Goal: Task Accomplishment & Management: Use online tool/utility

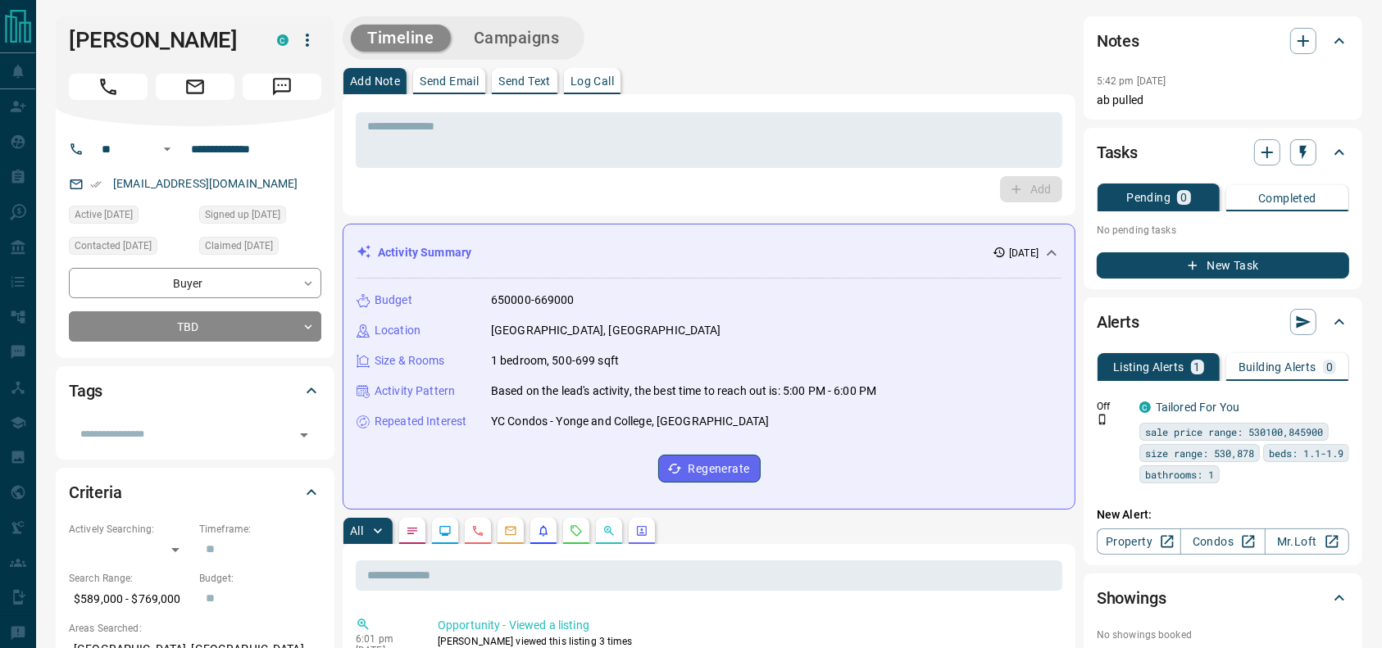
click at [93, 75] on button "Call" at bounding box center [108, 87] width 79 height 26
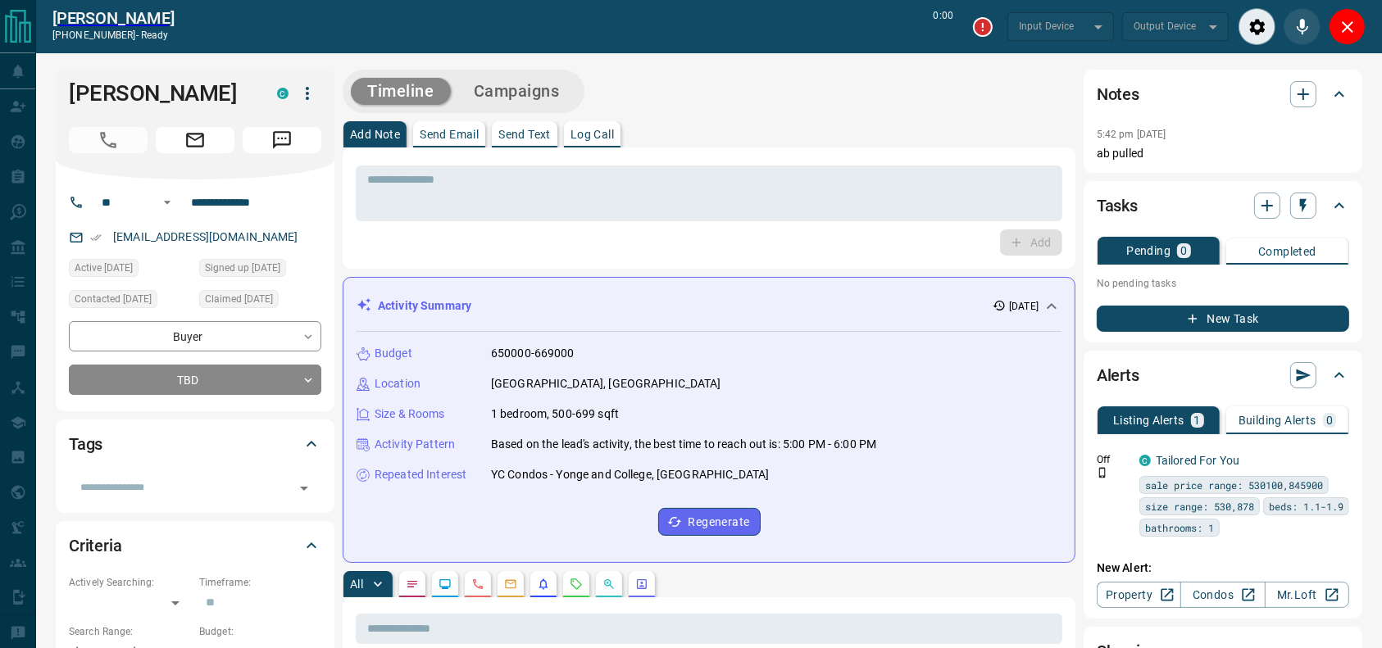
type input "*******"
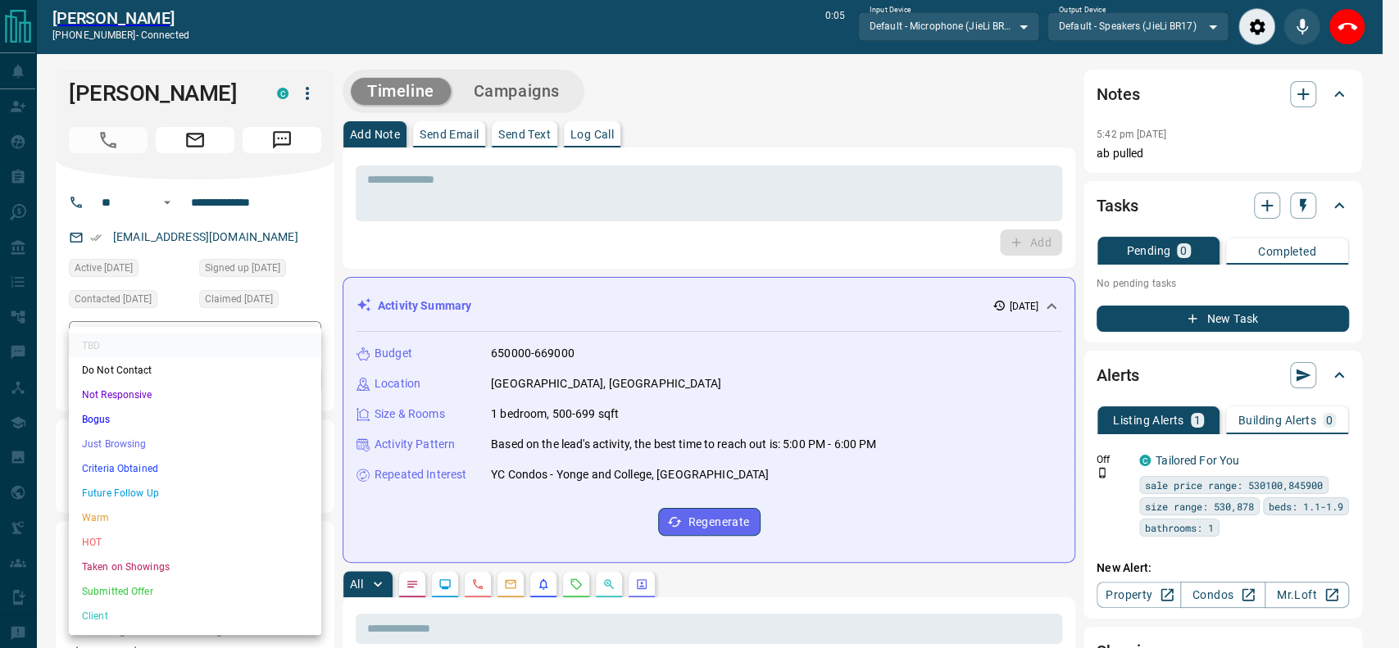
click at [131, 471] on li "Criteria Obtained" at bounding box center [195, 469] width 252 height 25
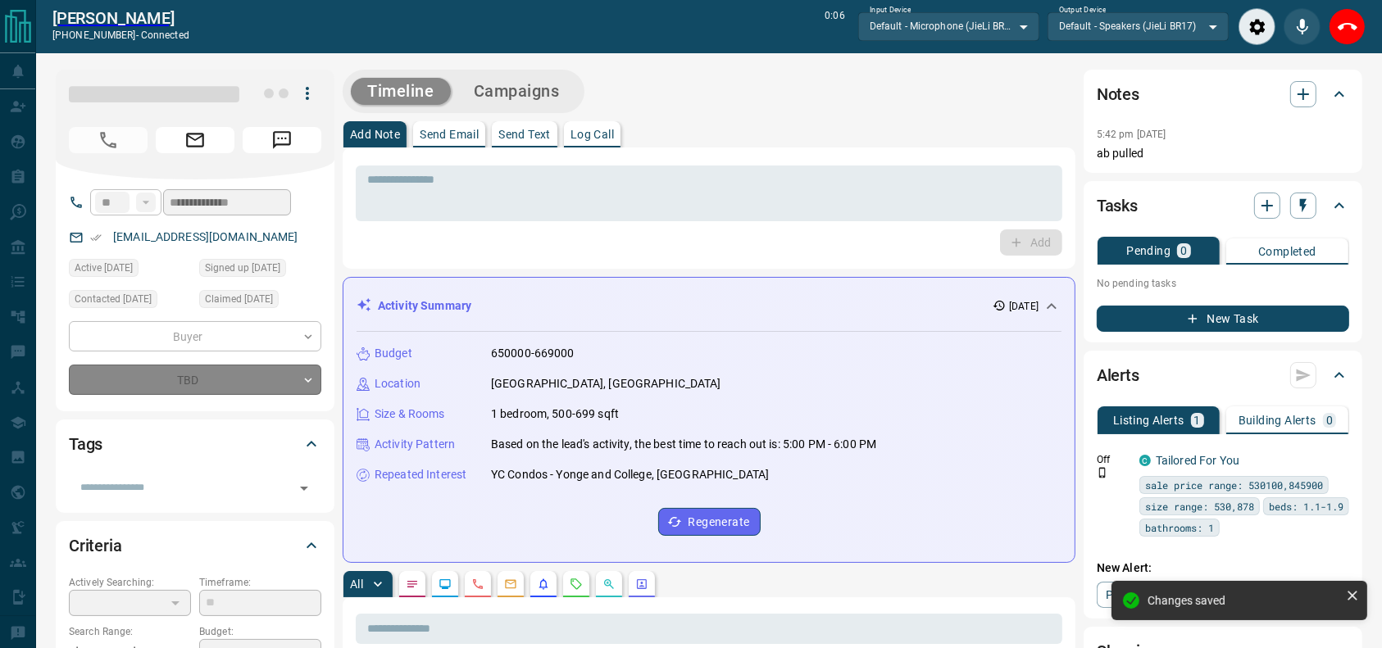
type input "*"
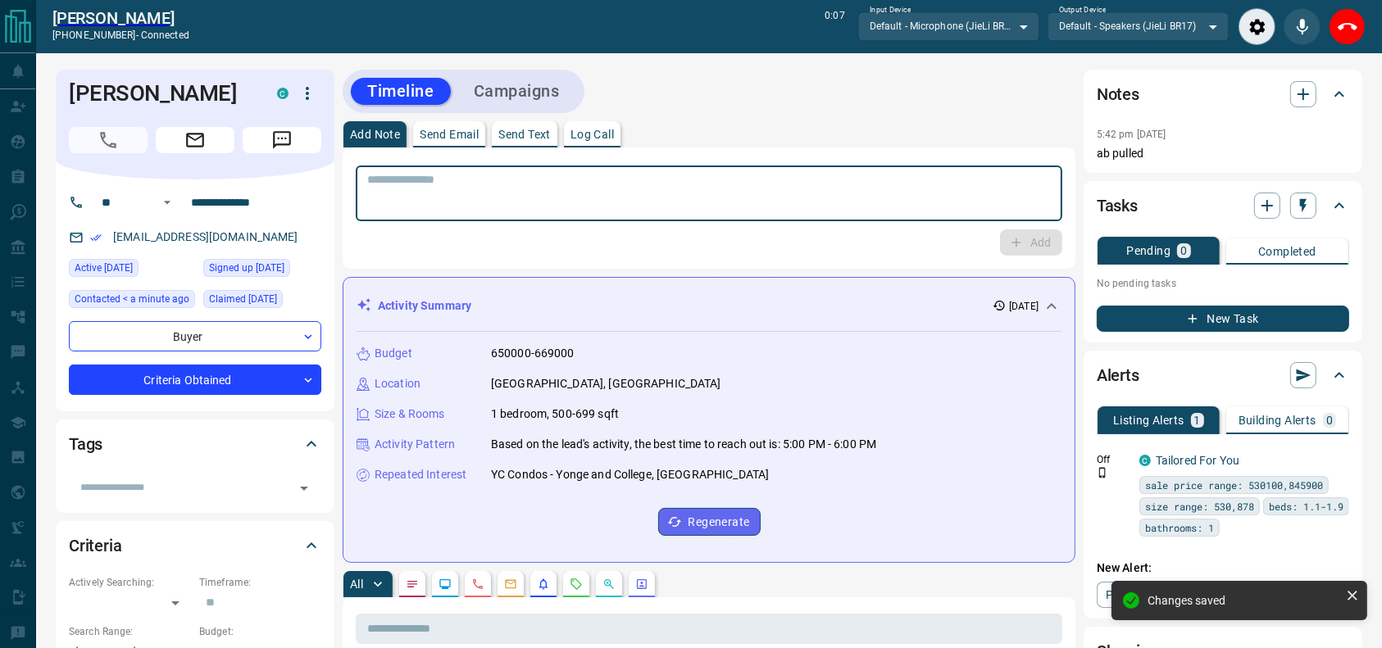
click at [434, 207] on textarea at bounding box center [709, 194] width 684 height 42
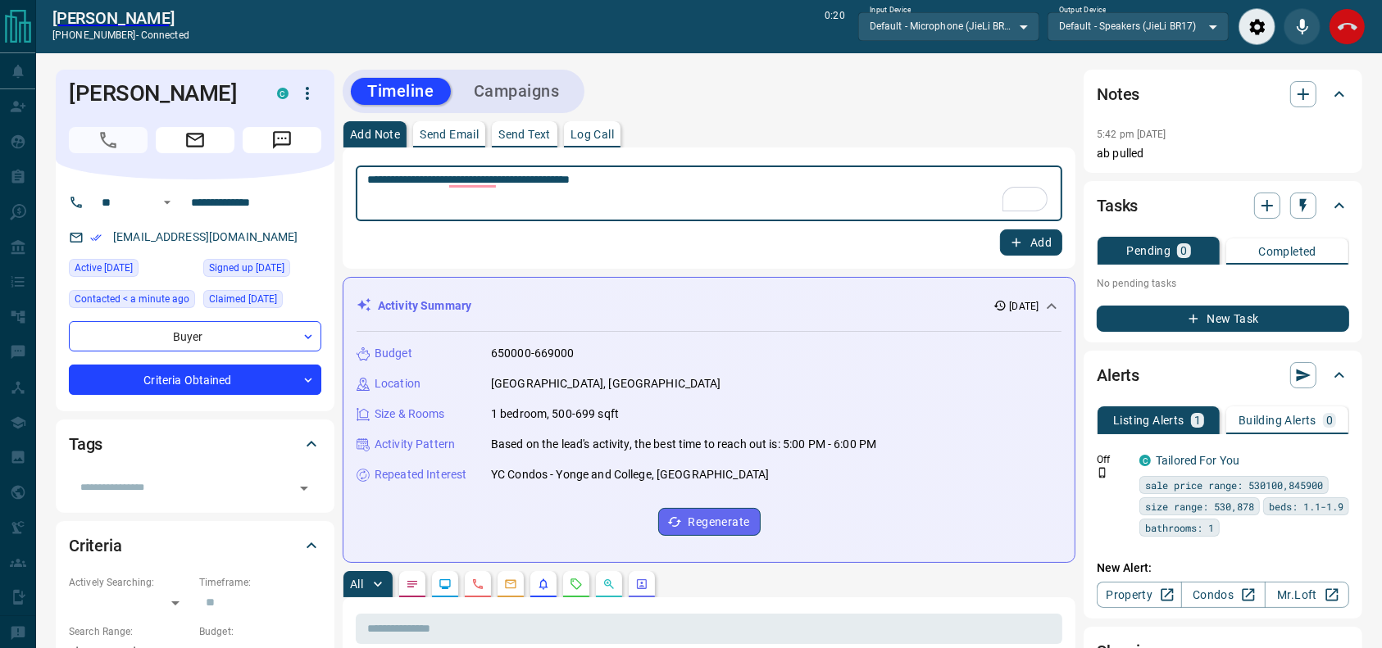
type textarea "**********"
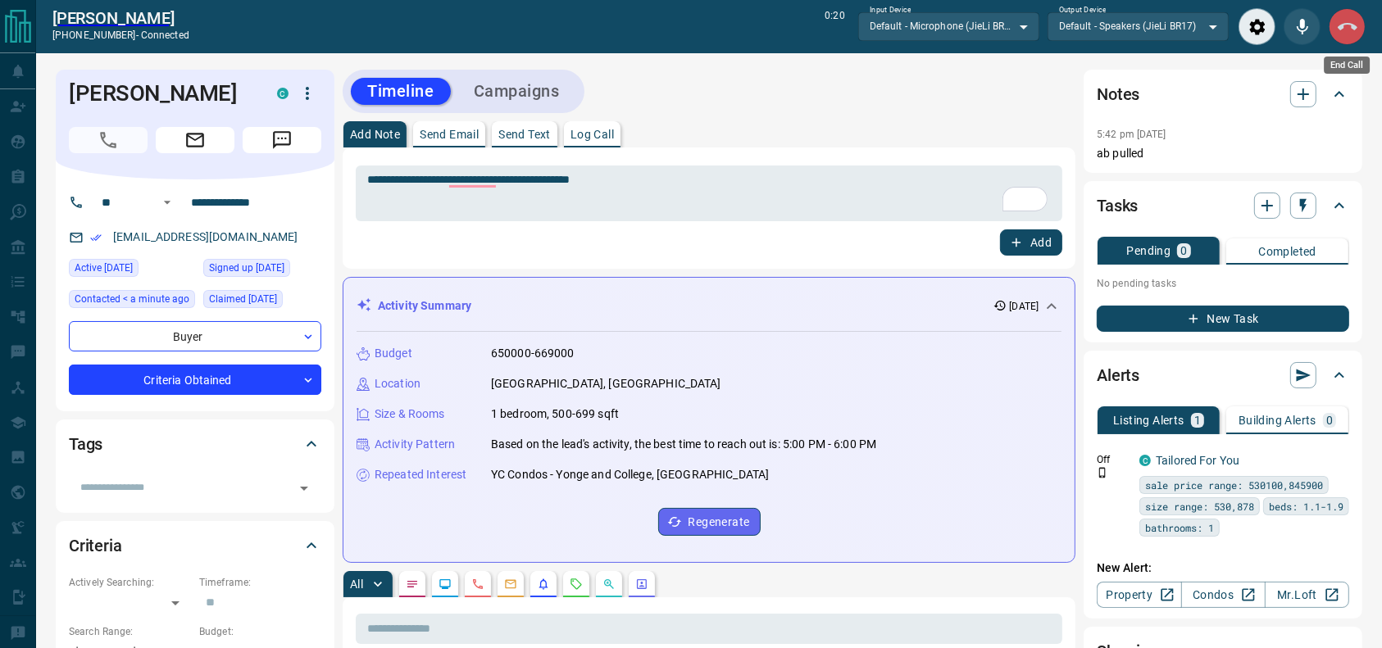
click at [1365, 24] on button "End Call" at bounding box center [1347, 26] width 37 height 37
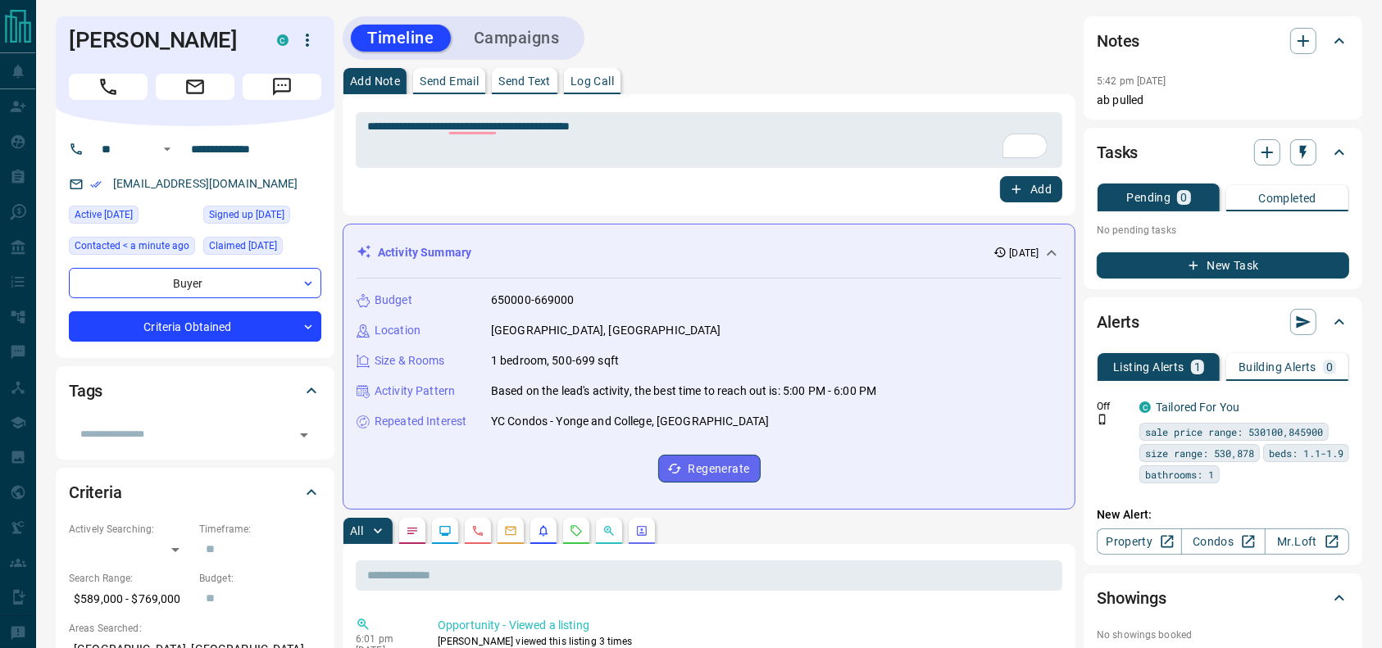
click at [1039, 200] on button "Add" at bounding box center [1031, 189] width 62 height 26
click at [540, 23] on div "Timeline Campaigns" at bounding box center [464, 38] width 232 height 34
click at [536, 34] on button "Campaigns" at bounding box center [516, 38] width 119 height 27
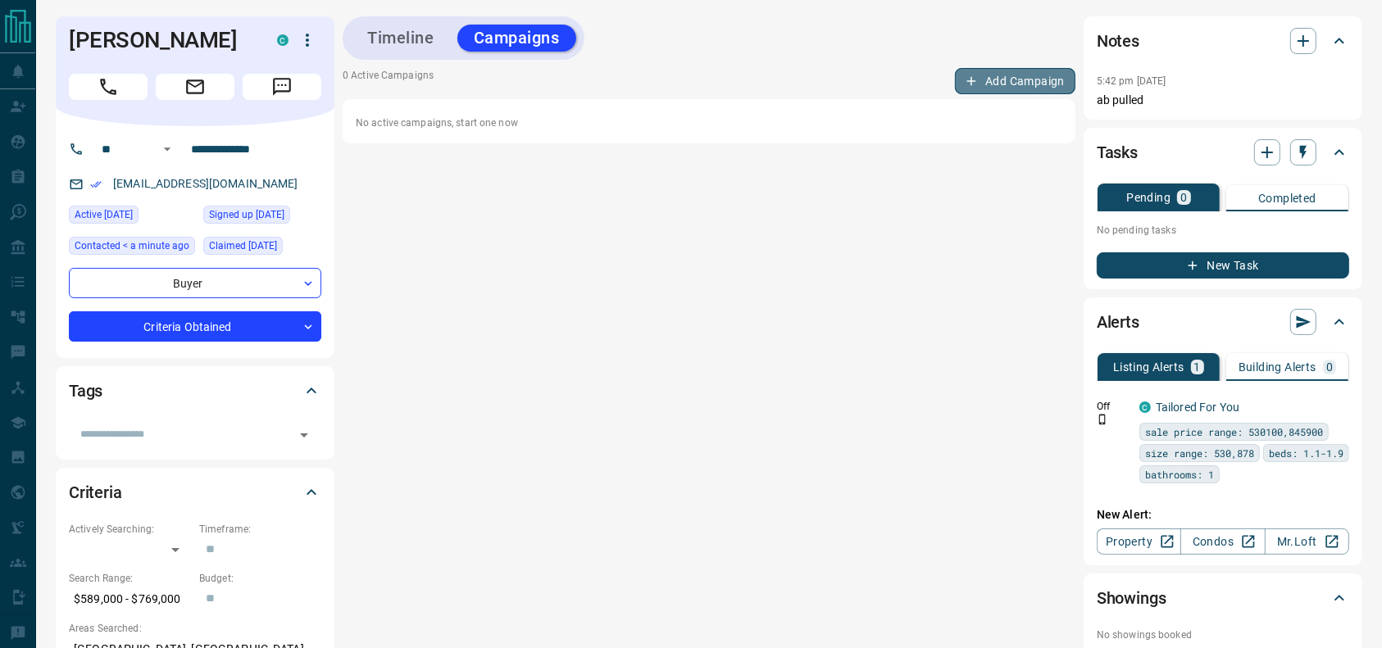
click at [1012, 82] on button "Add Campaign" at bounding box center [1015, 81] width 120 height 26
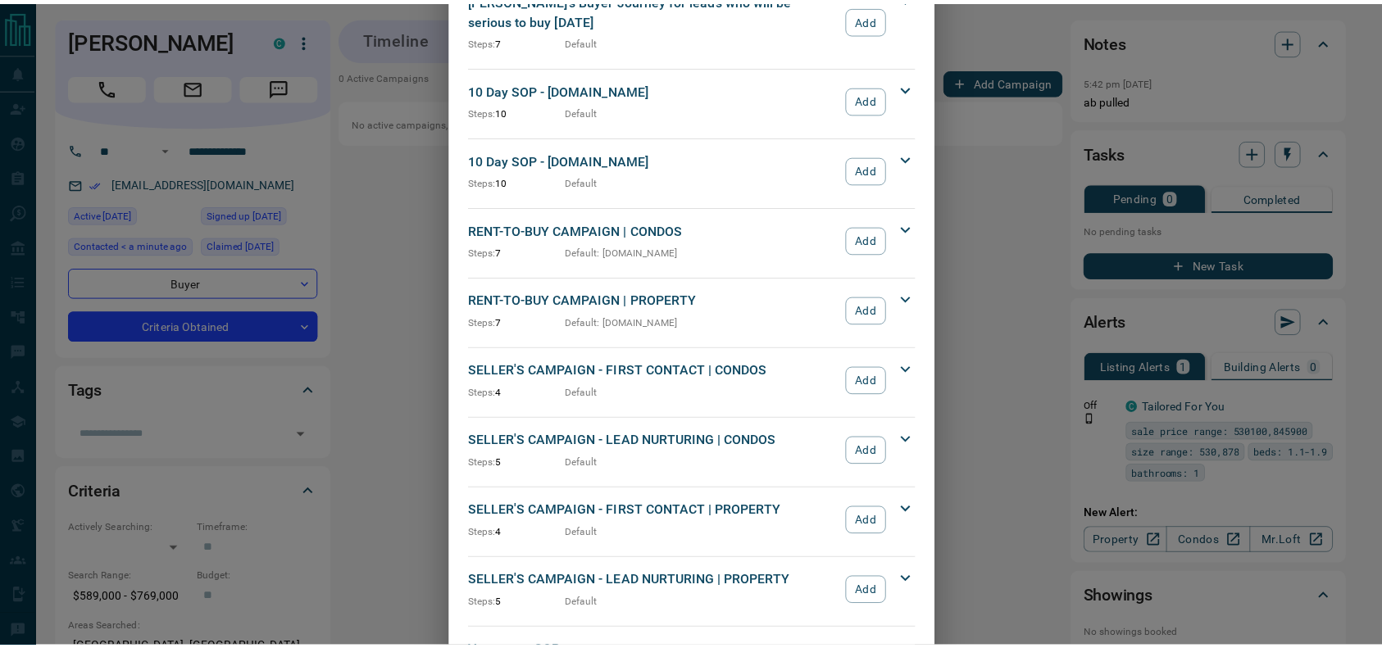
scroll to position [1766, 0]
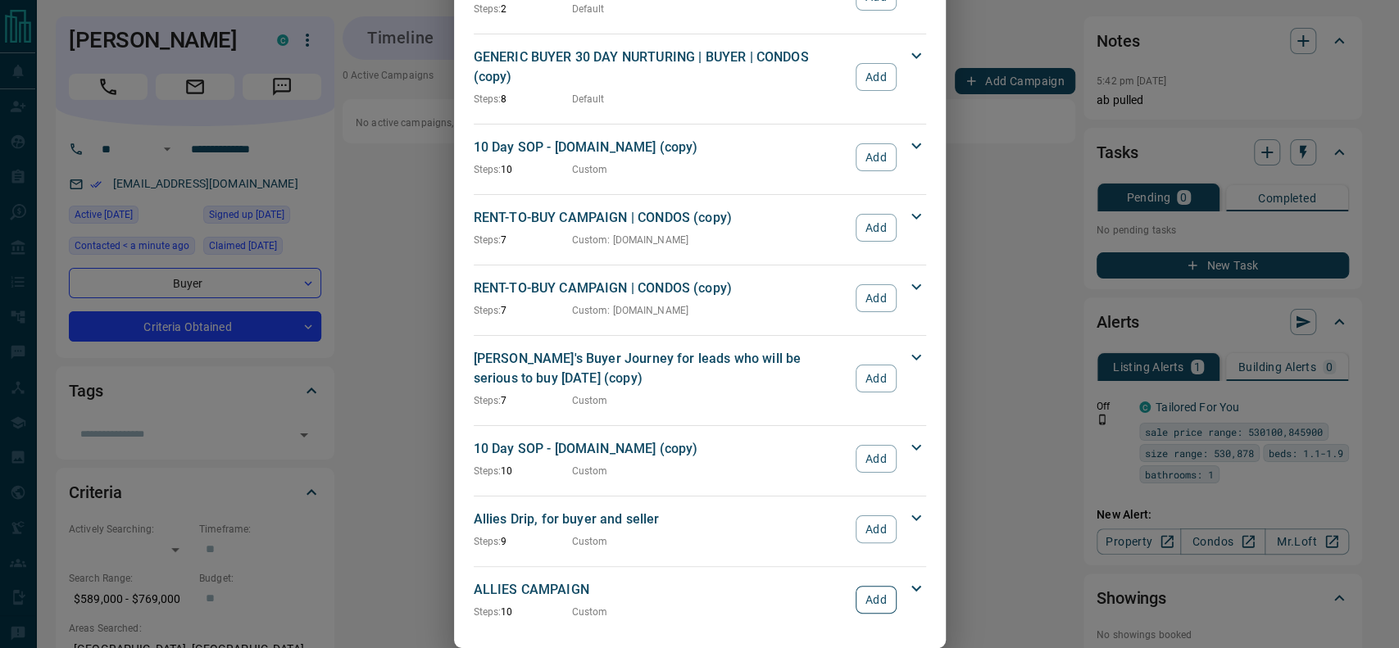
drag, startPoint x: 842, startPoint y: 563, endPoint x: 852, endPoint y: 563, distance: 9.8
click at [852, 580] on div "ALLIES CAMPAIGN Steps: 10 Custom Add" at bounding box center [690, 599] width 433 height 39
click at [856, 586] on button "Add" at bounding box center [876, 600] width 40 height 28
